Goal: Transaction & Acquisition: Purchase product/service

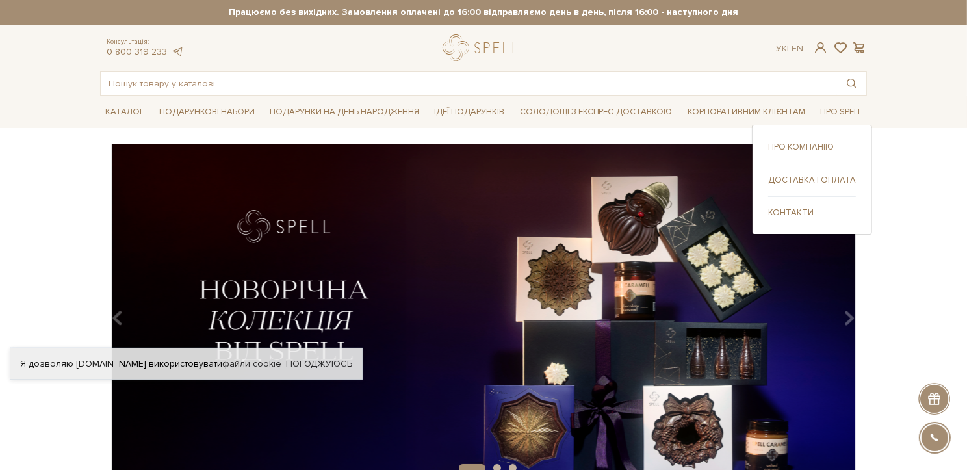
click at [830, 143] on link "Про компанію" at bounding box center [812, 147] width 88 height 12
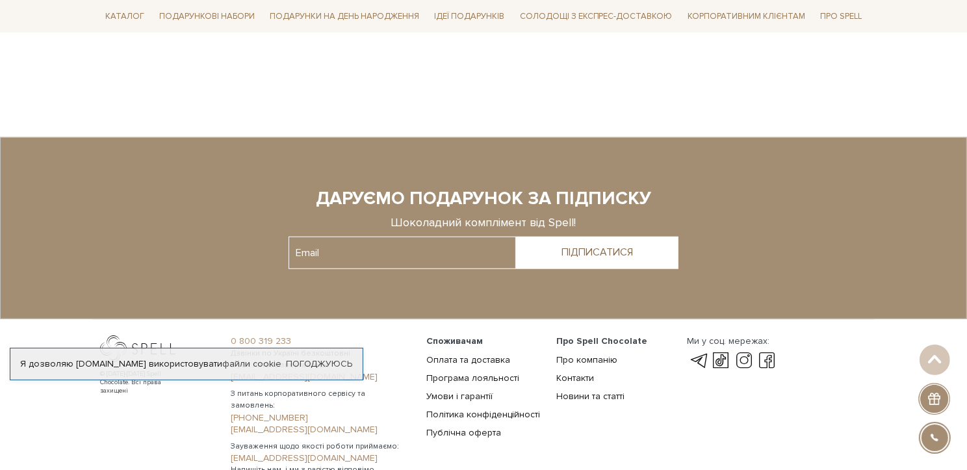
scroll to position [985, 0]
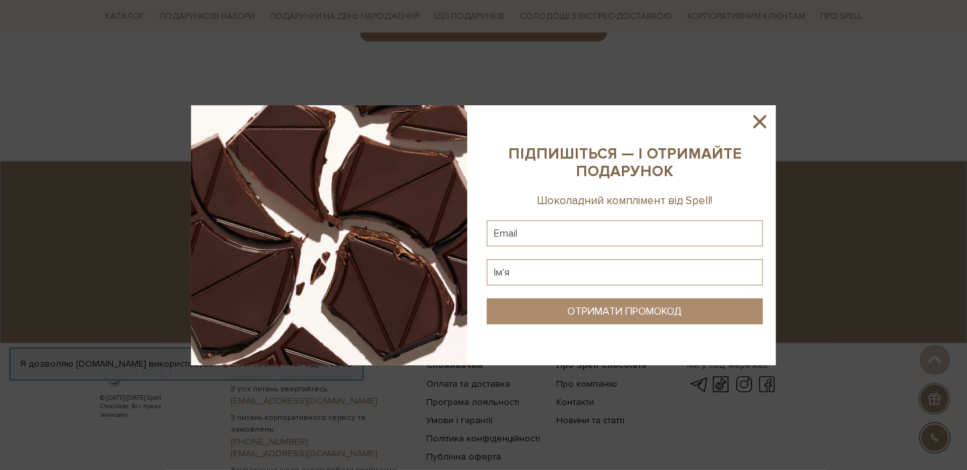
click at [756, 115] on icon at bounding box center [759, 121] width 22 height 22
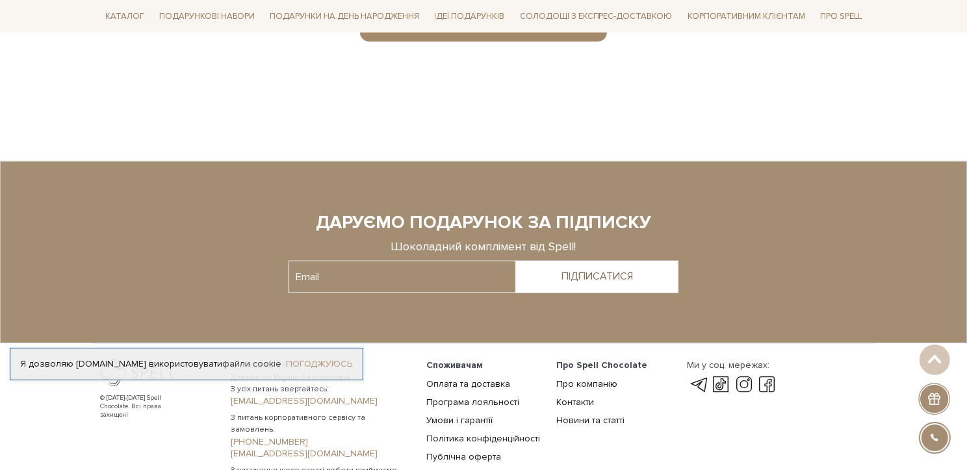
click at [313, 359] on link "Погоджуюсь" at bounding box center [319, 364] width 66 height 12
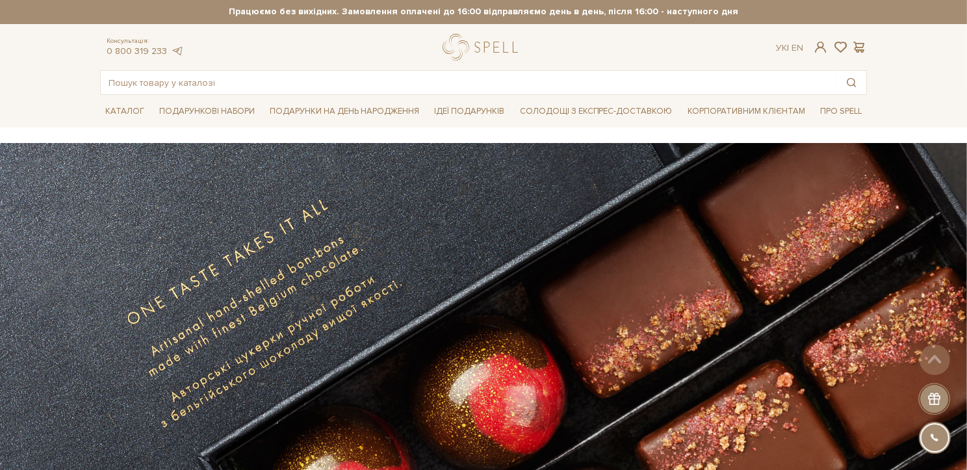
scroll to position [0, 0]
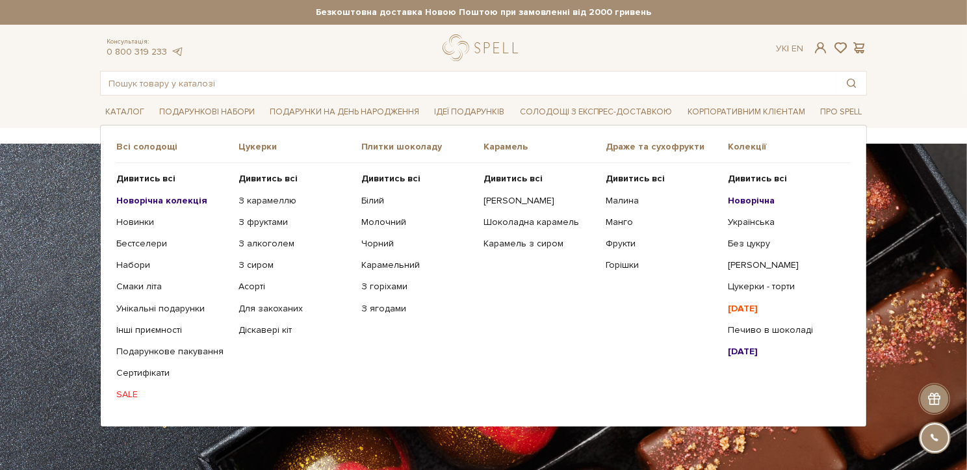
click at [147, 142] on span "Всі солодощі" at bounding box center [177, 147] width 122 height 12
click at [148, 153] on div "Всі солодощі" at bounding box center [177, 152] width 122 height 22
click at [144, 149] on span "Всі солодощі" at bounding box center [177, 147] width 122 height 12
click at [155, 198] on b "Новорічна колекція" at bounding box center [161, 200] width 91 height 11
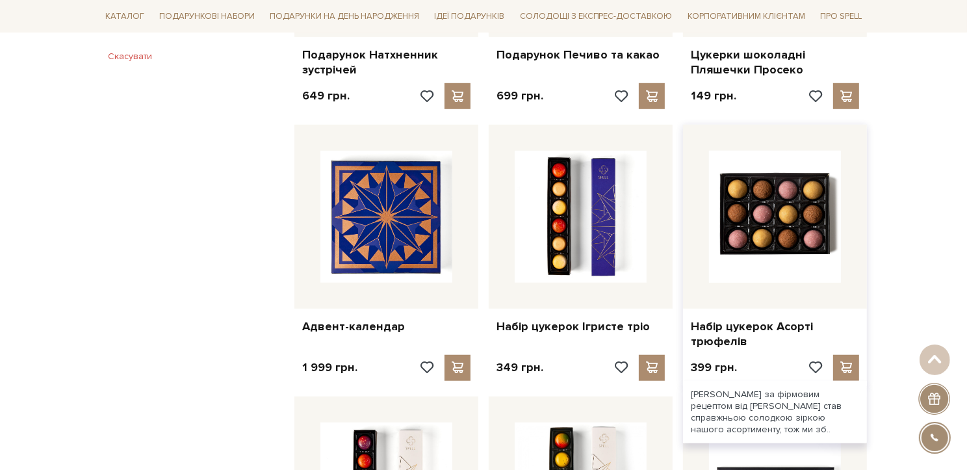
scroll to position [936, 0]
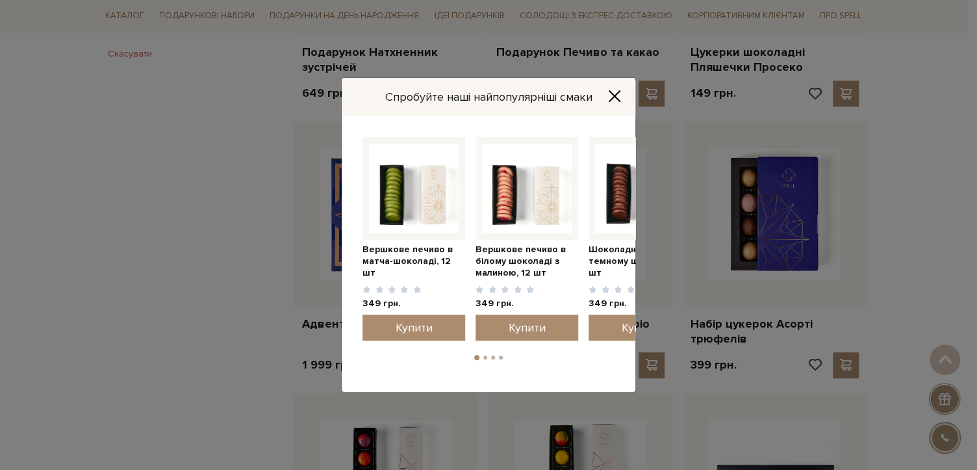
click at [615, 96] on icon "Close" at bounding box center [614, 96] width 13 height 13
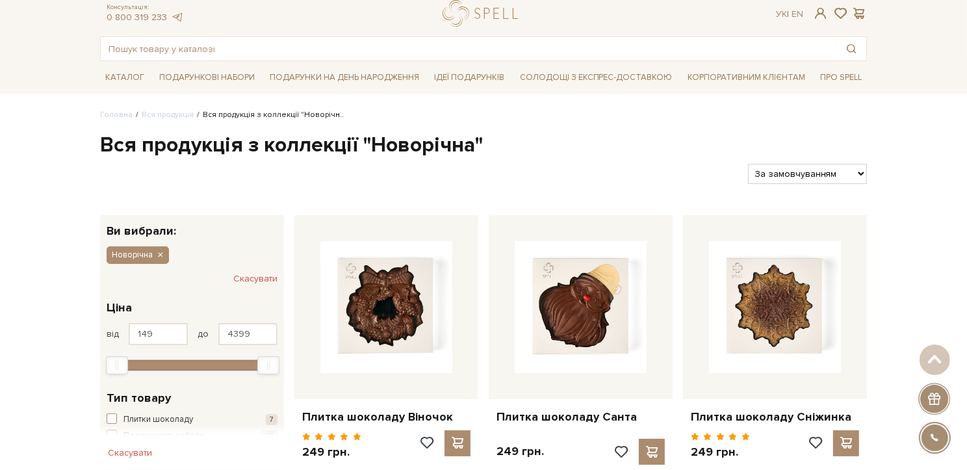
scroll to position [0, 0]
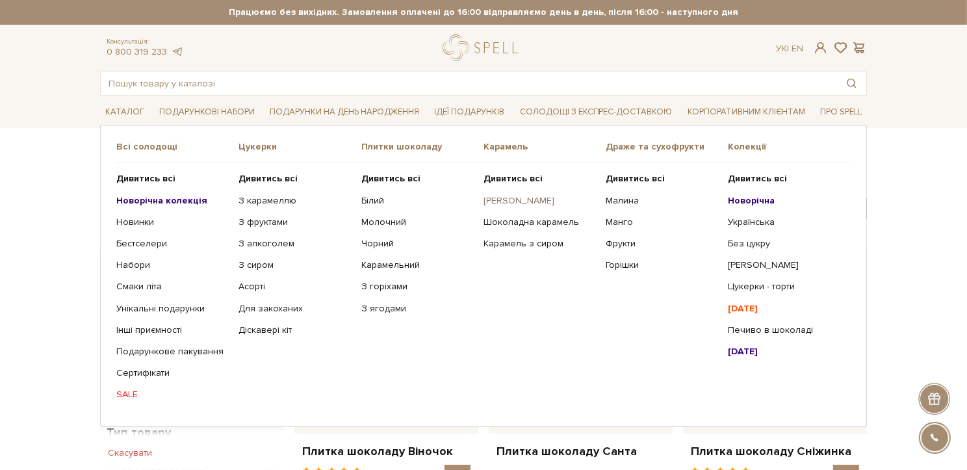
click at [515, 195] on link "[PERSON_NAME]" at bounding box center [539, 201] width 112 height 12
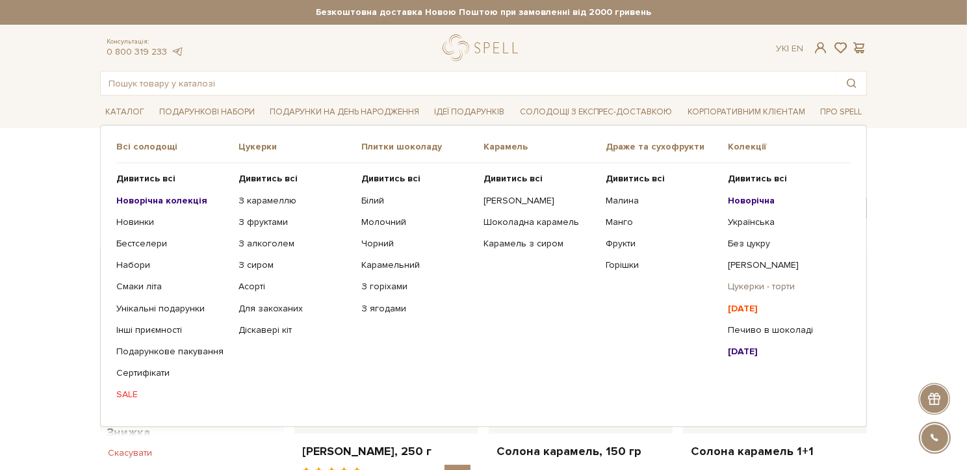
click at [784, 288] on link "Цукерки - торти" at bounding box center [784, 287] width 112 height 12
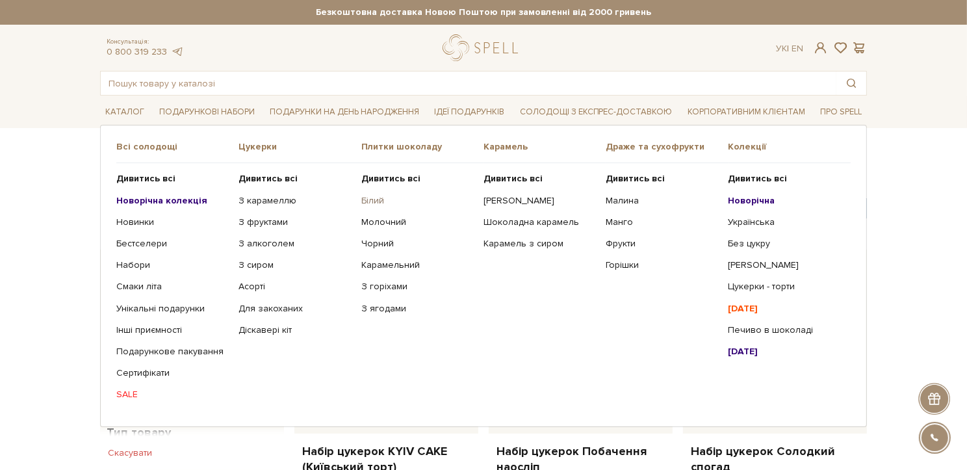
click at [374, 197] on link "Білий" at bounding box center [417, 201] width 112 height 12
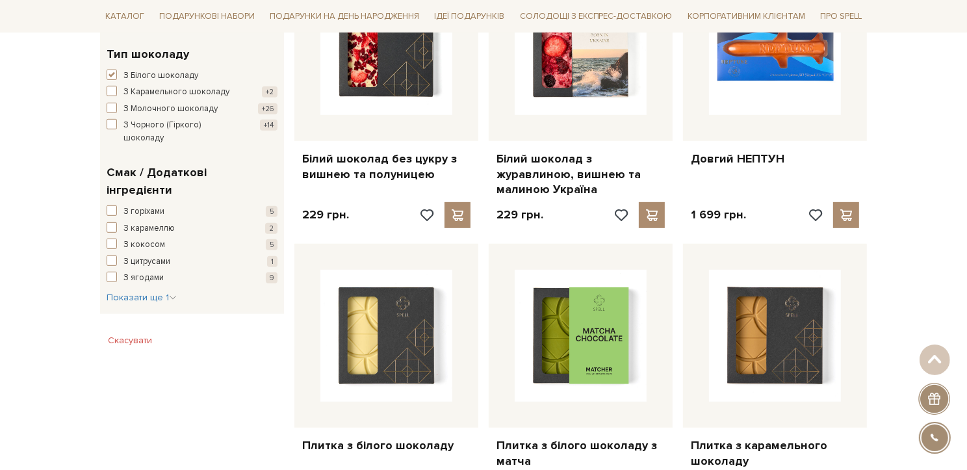
scroll to position [468, 0]
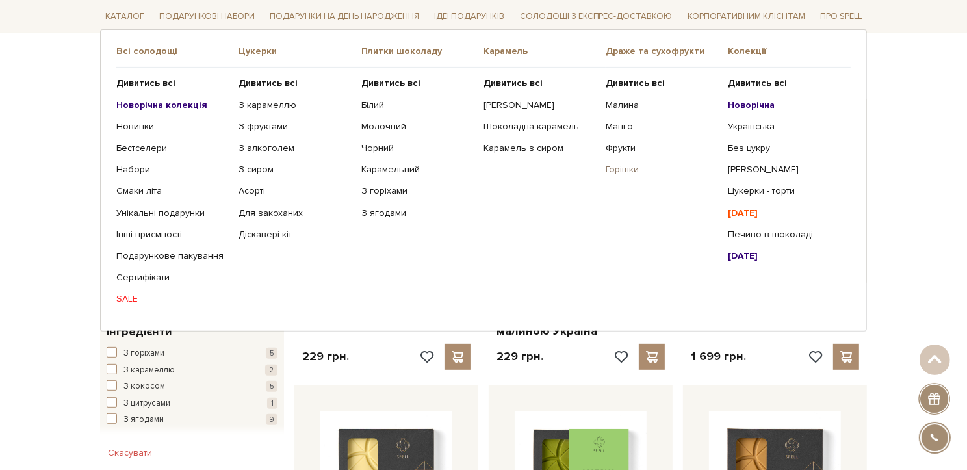
click at [615, 168] on link "Горішки" at bounding box center [662, 170] width 112 height 12
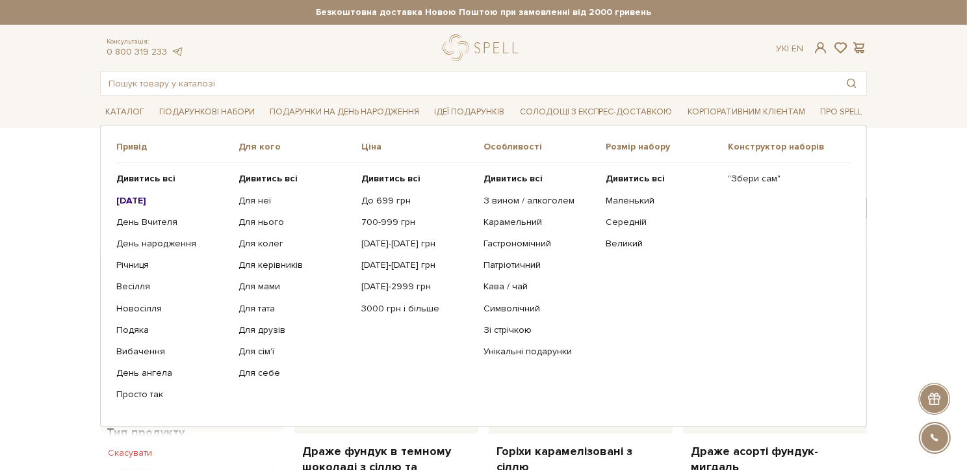
click at [135, 199] on b "[DATE]" at bounding box center [131, 200] width 30 height 11
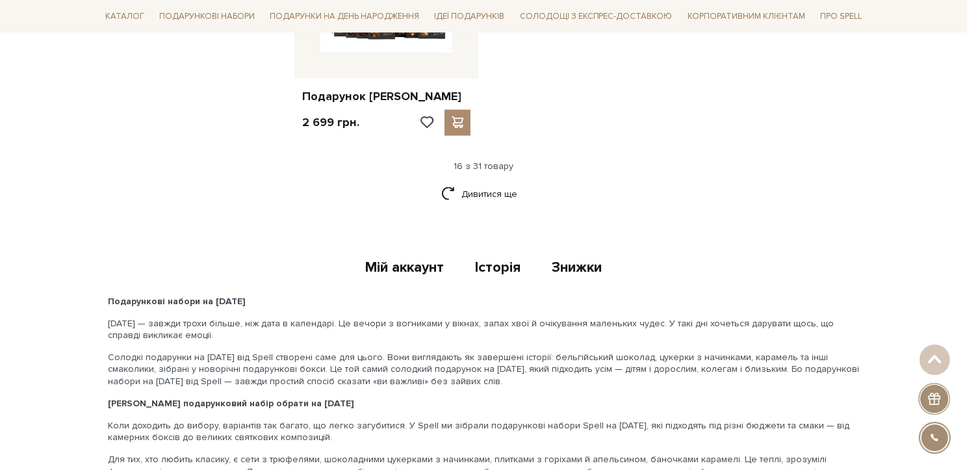
scroll to position [1715, 0]
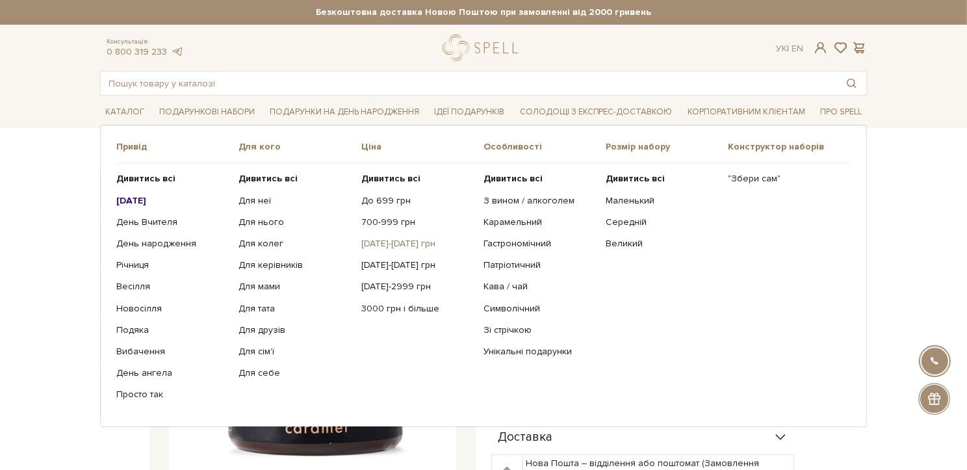
click at [404, 238] on link "[DATE]-[DATE] грн" at bounding box center [417, 244] width 112 height 12
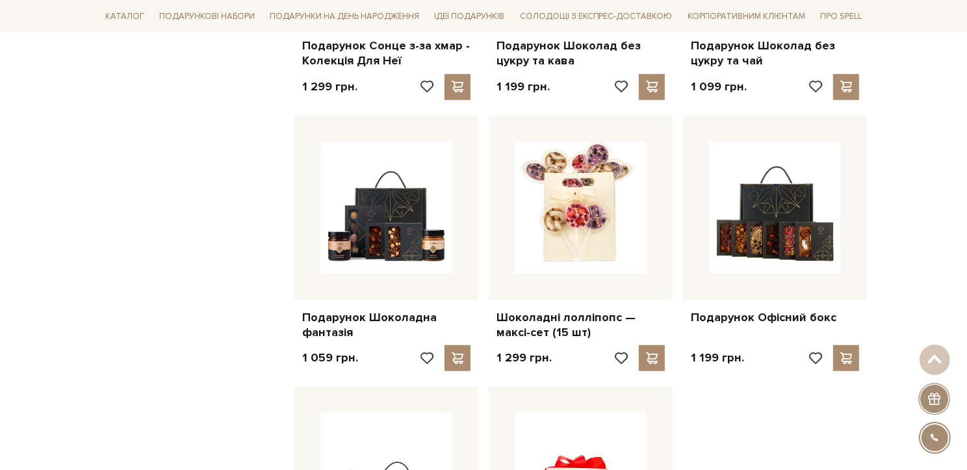
scroll to position [936, 0]
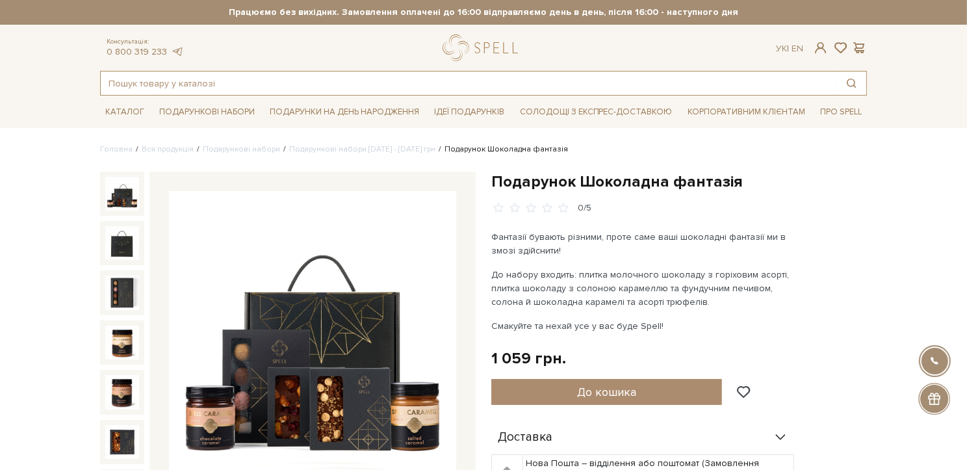
click at [174, 84] on input "text" at bounding box center [468, 82] width 735 height 23
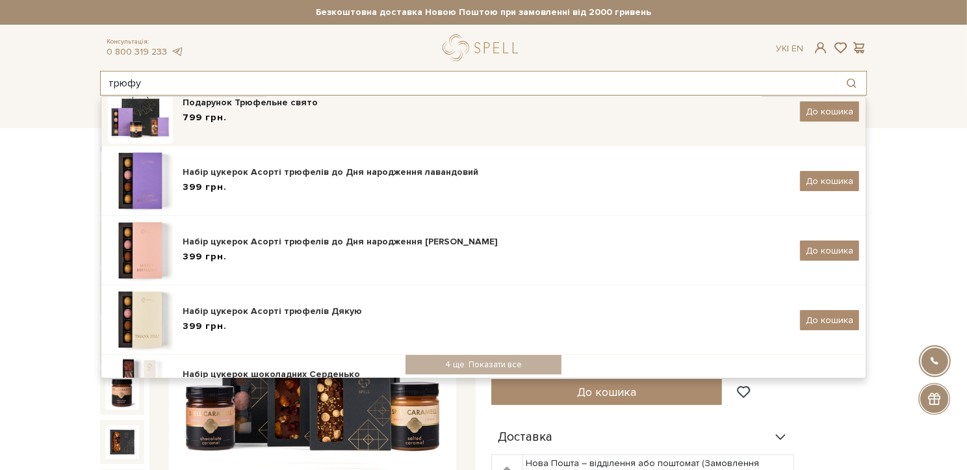
scroll to position [77, 0]
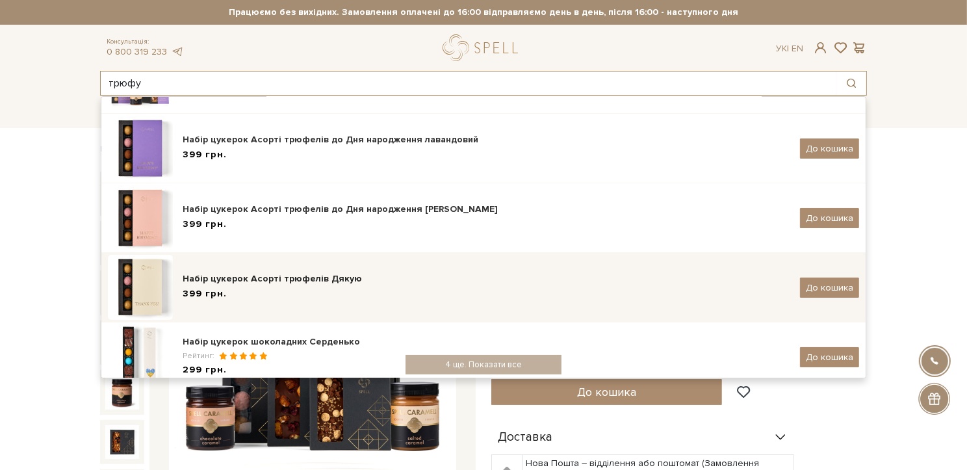
type input "трюфу"
click at [328, 268] on div "Набір цукерок Асорті трюфелів Дякую 399 грн. До кошика" at bounding box center [483, 287] width 751 height 65
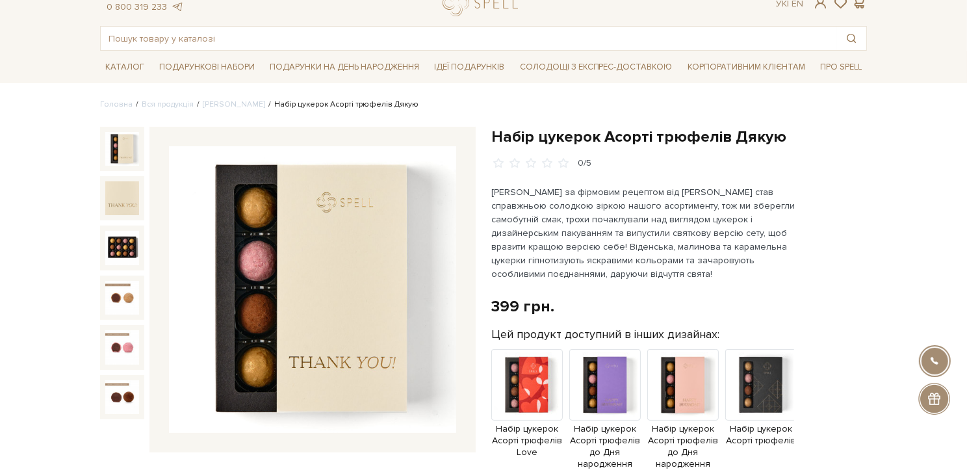
scroll to position [77, 0]
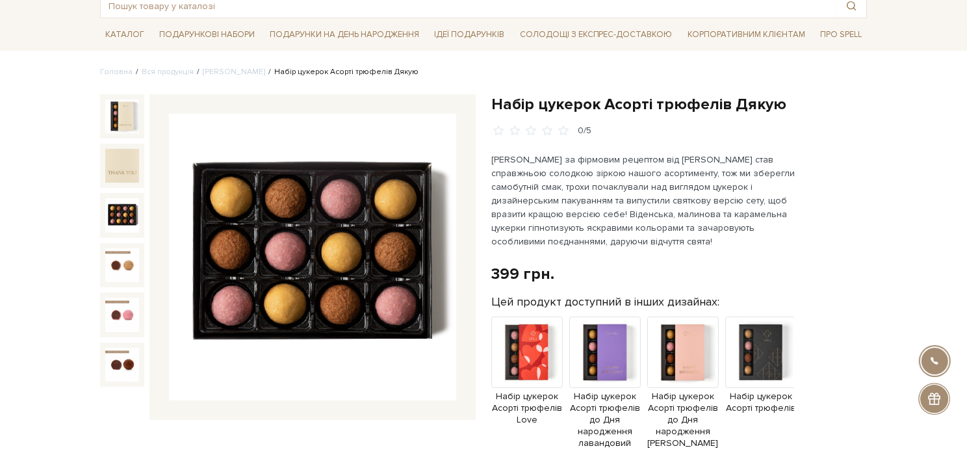
click at [116, 203] on img at bounding box center [122, 215] width 34 height 34
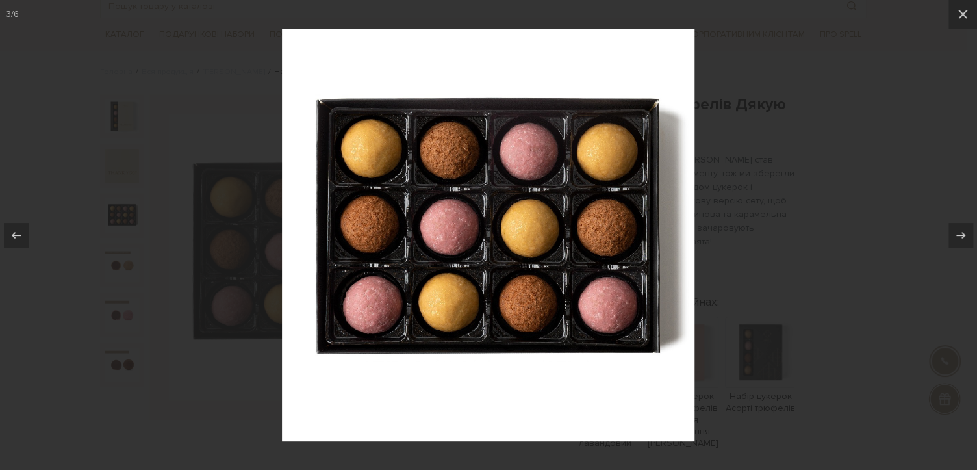
click at [749, 141] on div at bounding box center [488, 235] width 977 height 470
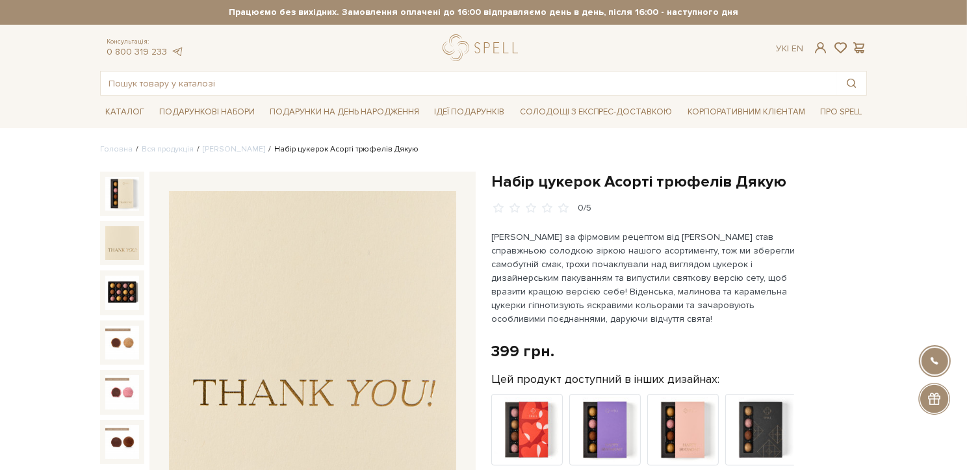
click at [126, 245] on img at bounding box center [122, 243] width 34 height 34
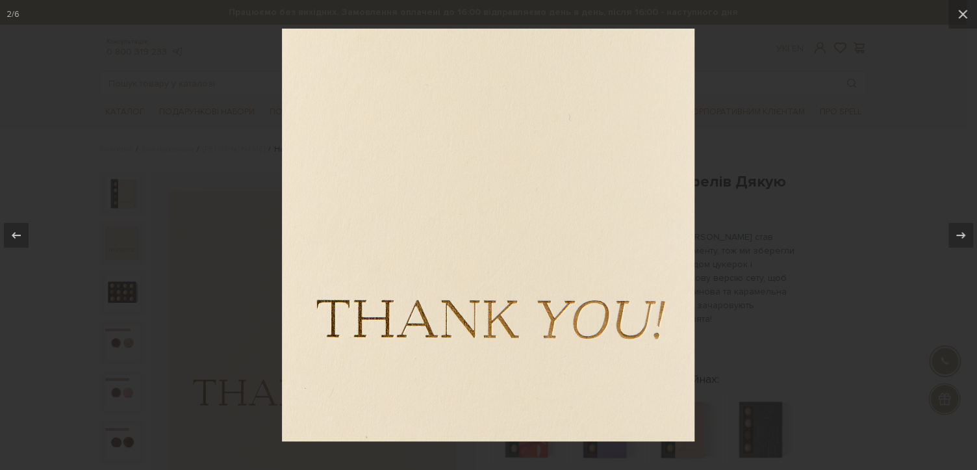
click at [249, 245] on div at bounding box center [488, 235] width 977 height 470
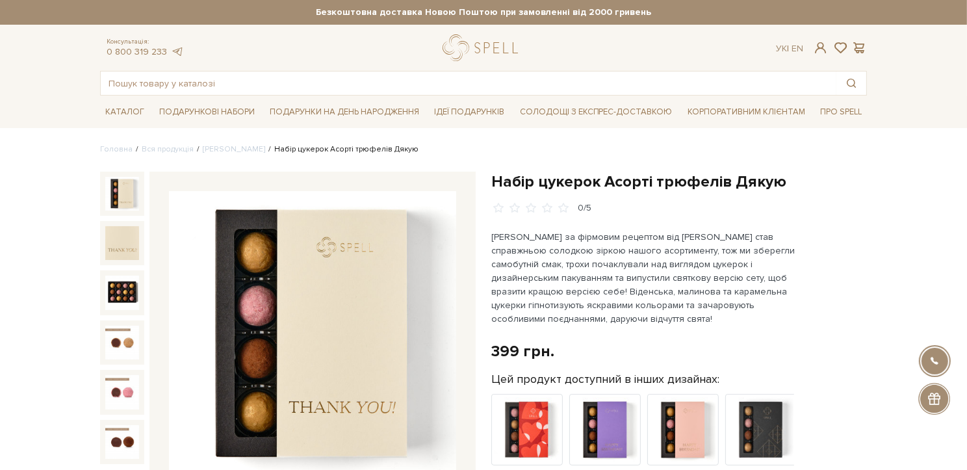
click at [129, 190] on img at bounding box center [122, 194] width 34 height 34
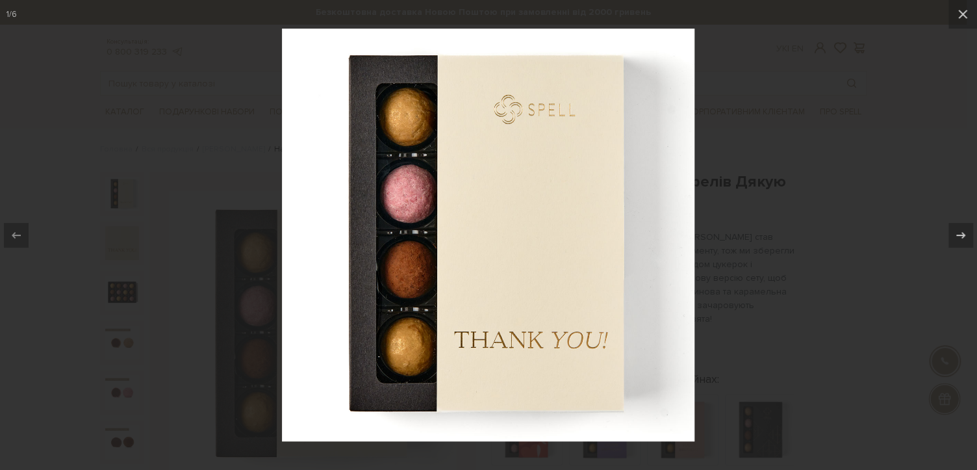
click at [240, 202] on div at bounding box center [488, 235] width 977 height 470
